Goal: Task Accomplishment & Management: Manage account settings

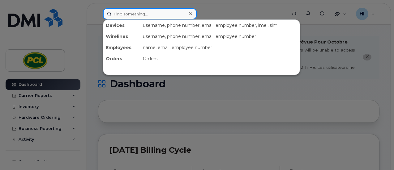
click at [142, 12] on input at bounding box center [150, 13] width 94 height 11
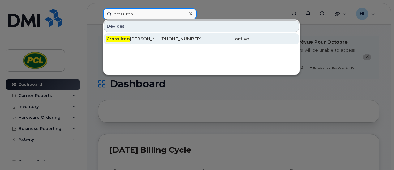
type input "cross iron"
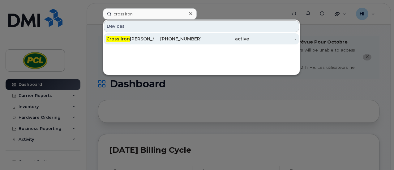
click at [122, 39] on span "Cross Iron" at bounding box center [118, 39] width 24 height 6
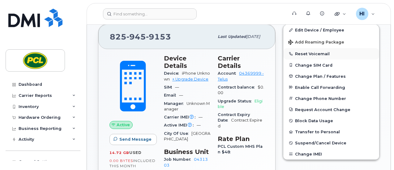
scroll to position [155, 0]
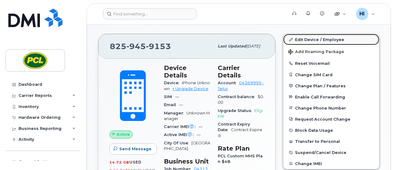
click at [308, 40] on link "Edit Device / Employee" at bounding box center [331, 39] width 96 height 11
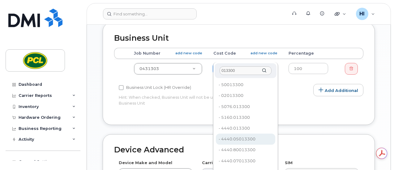
scroll to position [340, 0]
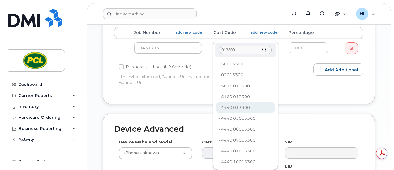
type input "013300"
type input "6801"
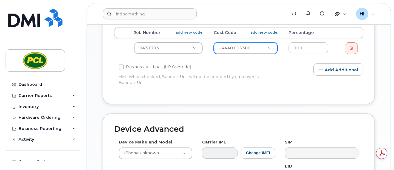
click at [380, 95] on div "Edit Device Device General Employee Is not assigned to device Create new or sel…" at bounding box center [239, 3] width 304 height 551
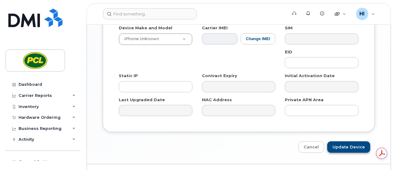
scroll to position [0, 0]
drag, startPoint x: 356, startPoint y: 136, endPoint x: 387, endPoint y: 136, distance: 31.5
click at [355, 142] on input "Update Device" at bounding box center [348, 147] width 43 height 11
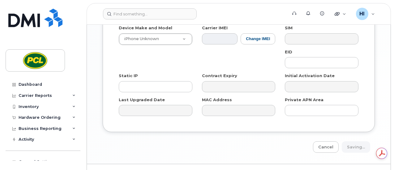
type input "Saving..."
